Goal: Task Accomplishment & Management: Manage account settings

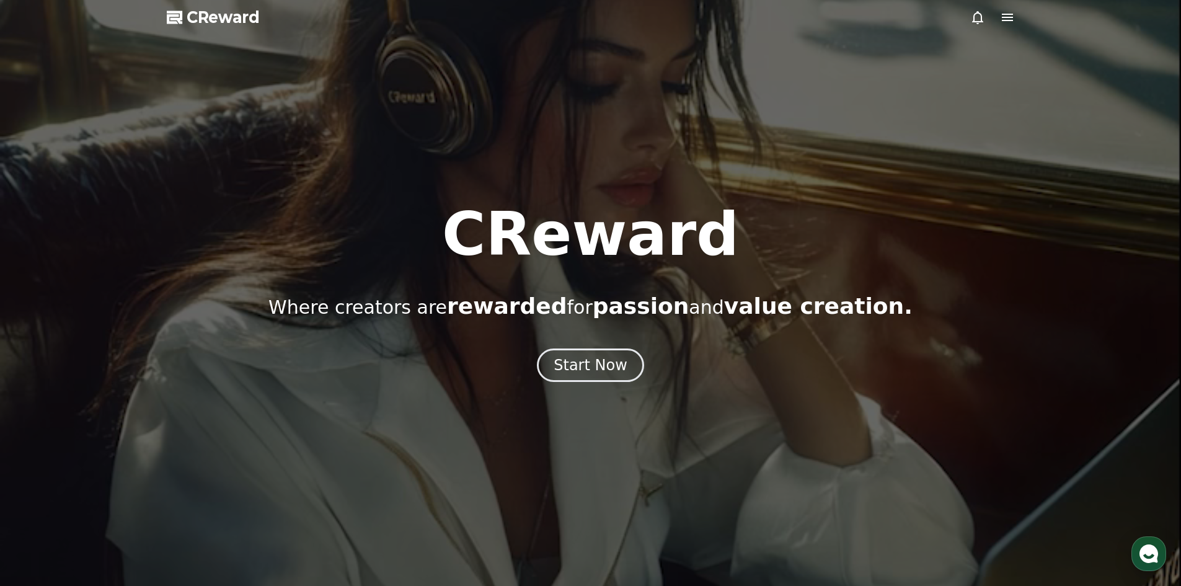
click at [610, 368] on div "Start Now" at bounding box center [591, 365] width 74 height 20
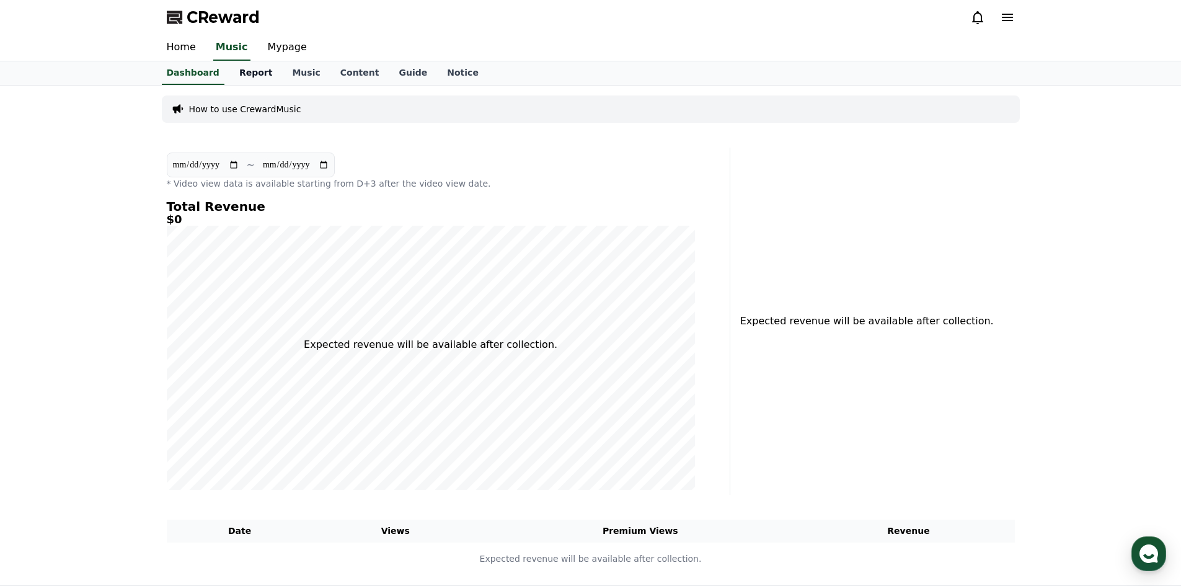
click at [254, 75] on link "Report" at bounding box center [255, 73] width 53 height 24
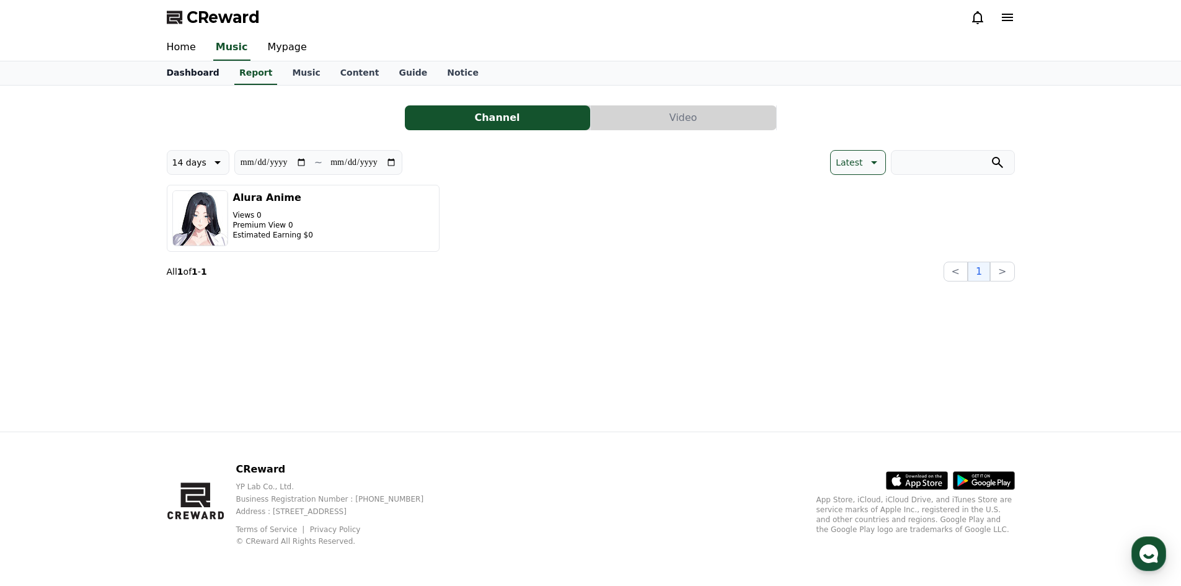
click at [188, 79] on link "Dashboard" at bounding box center [193, 73] width 73 height 24
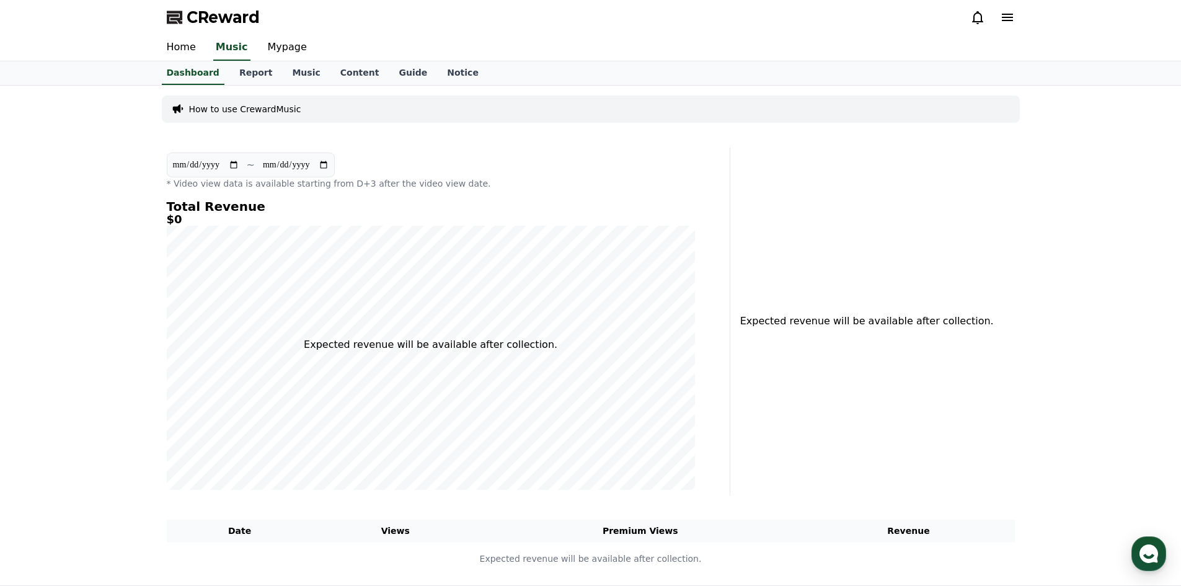
click at [512, 349] on p "Expected revenue will be available after collection." at bounding box center [431, 344] width 254 height 15
click at [229, 73] on link "Report" at bounding box center [255, 73] width 53 height 24
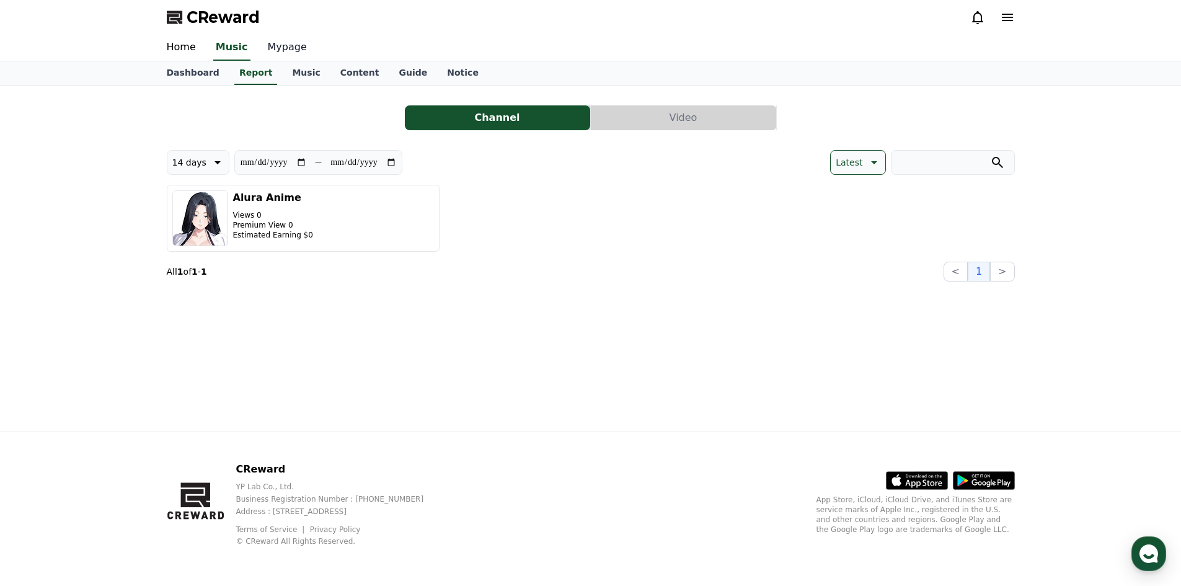
click at [279, 35] on link "Mypage" at bounding box center [287, 48] width 59 height 26
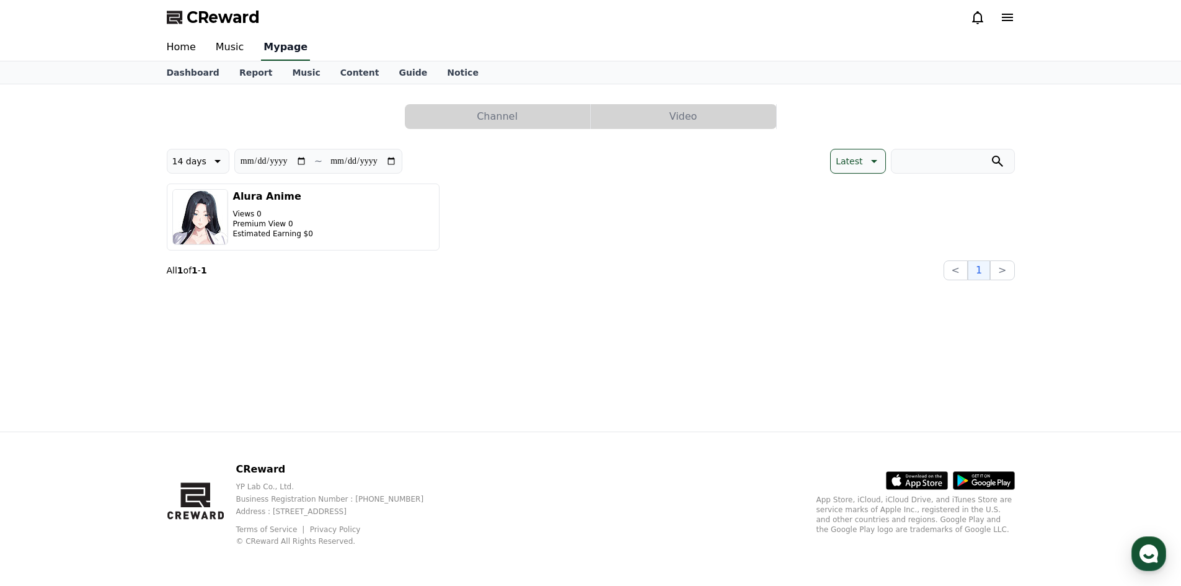
select select "**********"
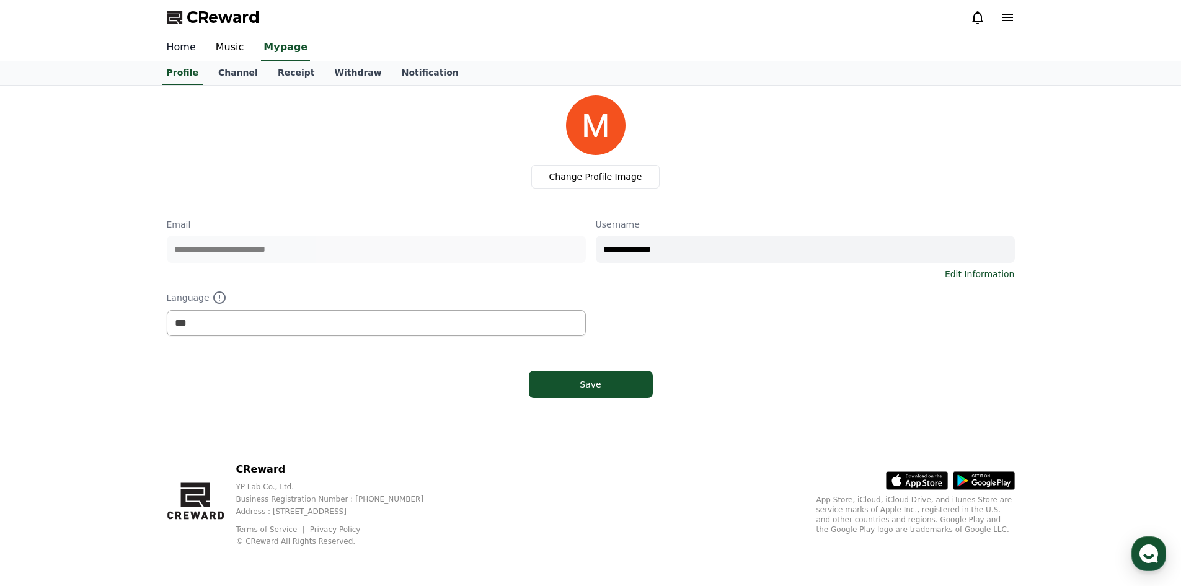
click at [187, 50] on link "Home" at bounding box center [181, 48] width 49 height 26
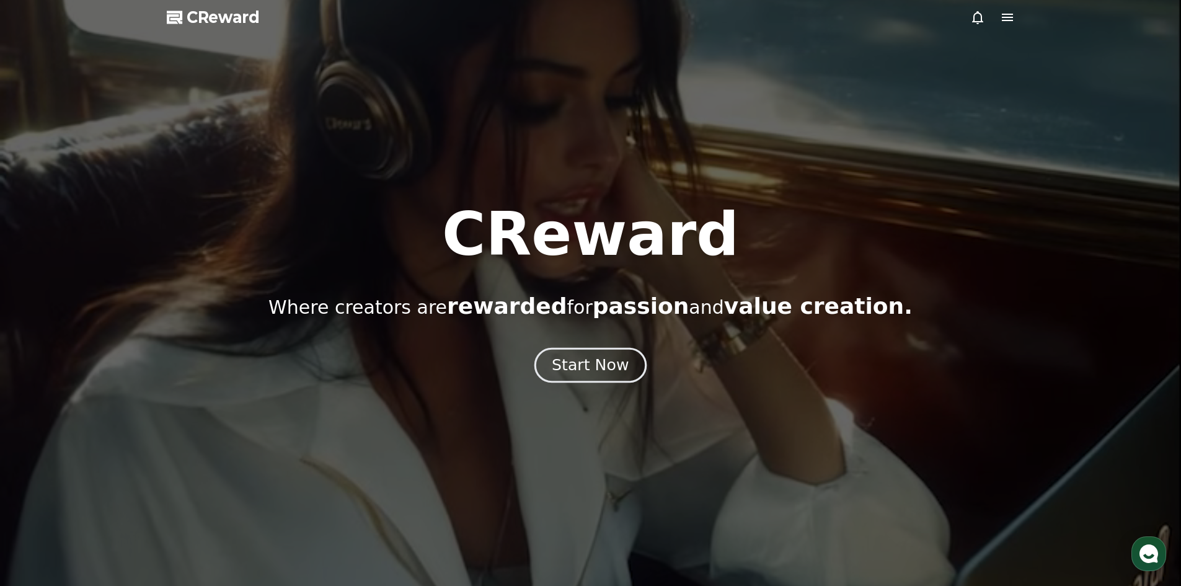
click at [555, 372] on button "Start Now" at bounding box center [590, 364] width 112 height 35
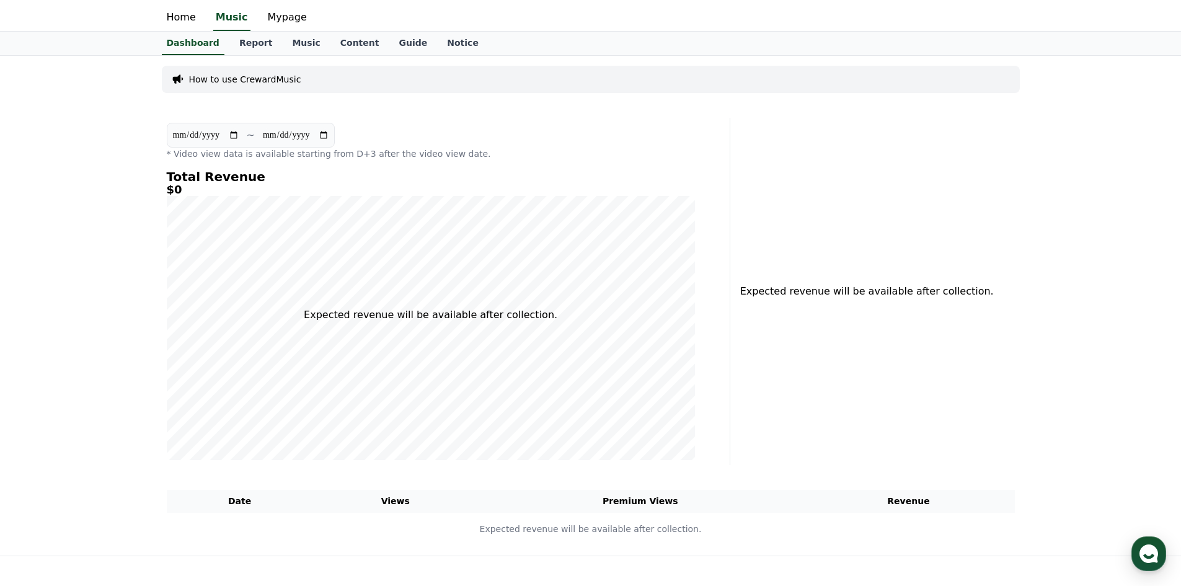
scroll to position [31, 0]
click at [299, 47] on link "Music" at bounding box center [306, 42] width 48 height 24
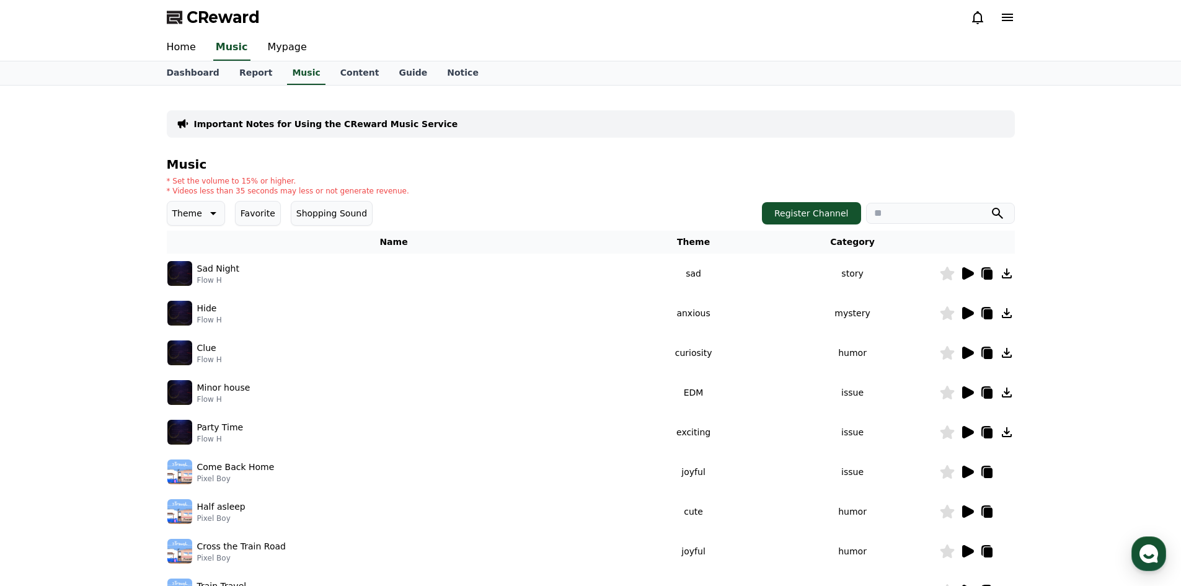
click at [375, 255] on td "Sad Night Flow H" at bounding box center [394, 274] width 454 height 40
click at [799, 210] on button "Register Channel" at bounding box center [811, 213] width 99 height 22
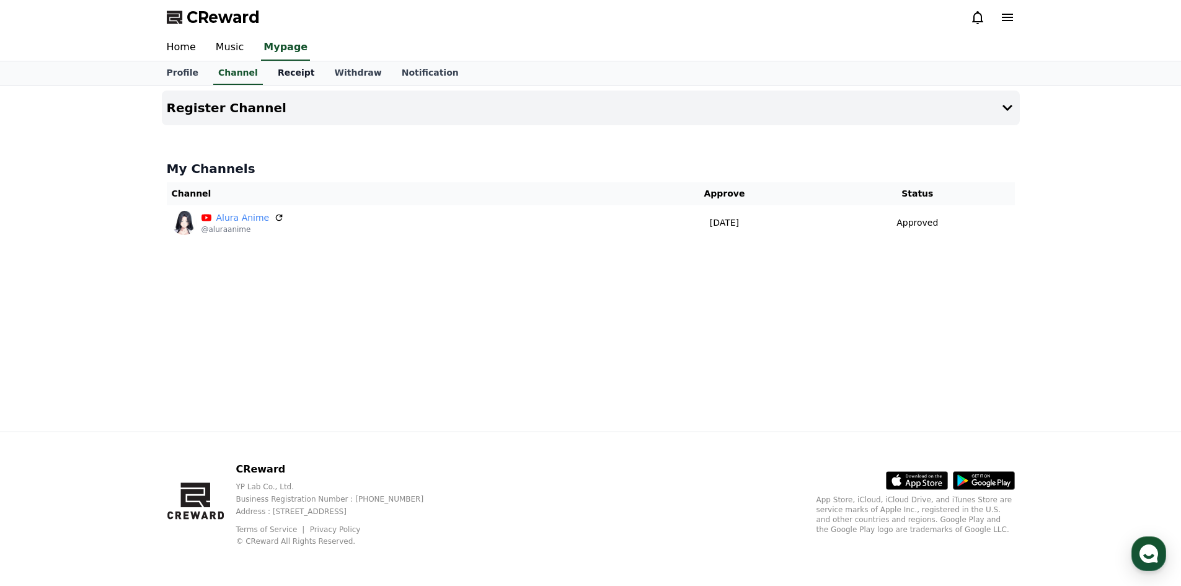
click at [275, 75] on link "Receipt" at bounding box center [296, 73] width 57 height 24
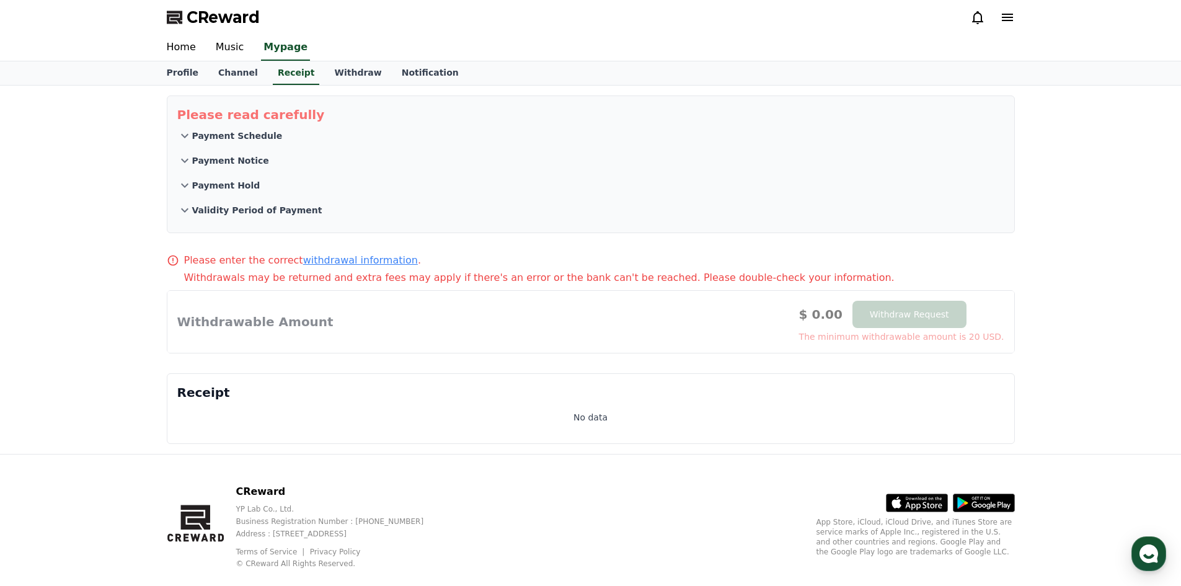
click at [262, 214] on p "Validity Period of Payment" at bounding box center [257, 210] width 130 height 12
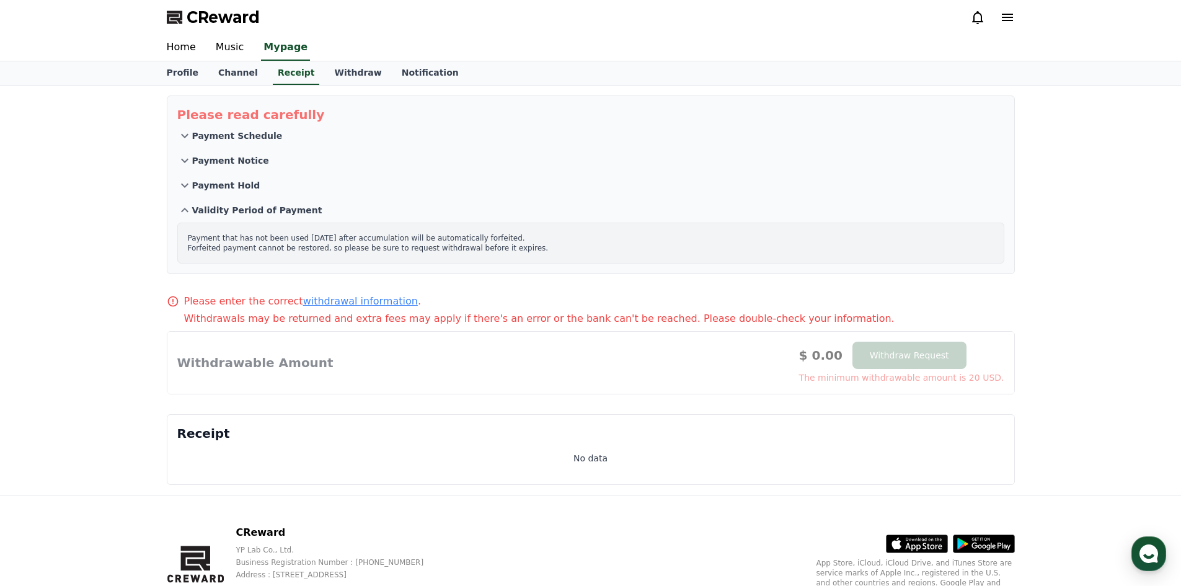
click at [242, 182] on p "Payment Hold" at bounding box center [226, 185] width 68 height 12
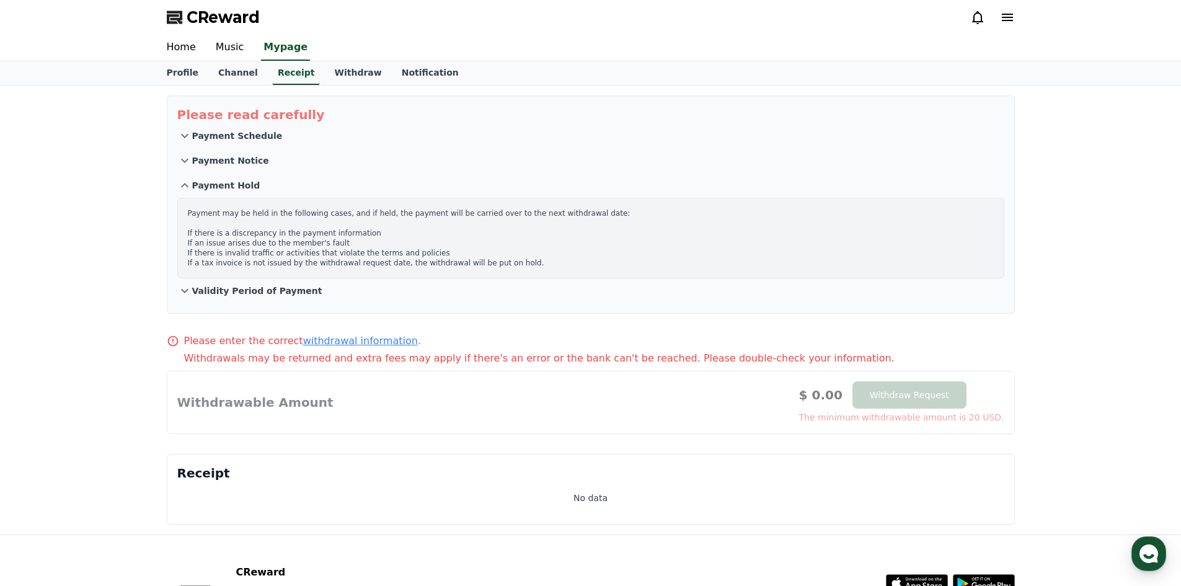
click at [233, 163] on p "Payment Notice" at bounding box center [230, 160] width 77 height 12
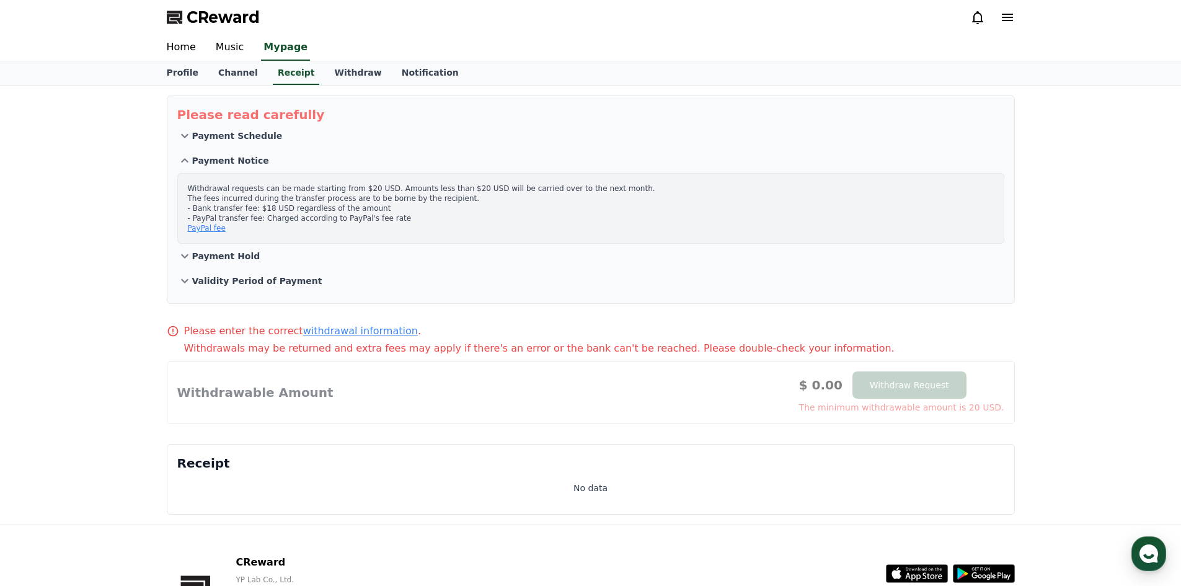
click at [224, 130] on p "Payment Schedule" at bounding box center [237, 136] width 91 height 12
